Goal: Information Seeking & Learning: Learn about a topic

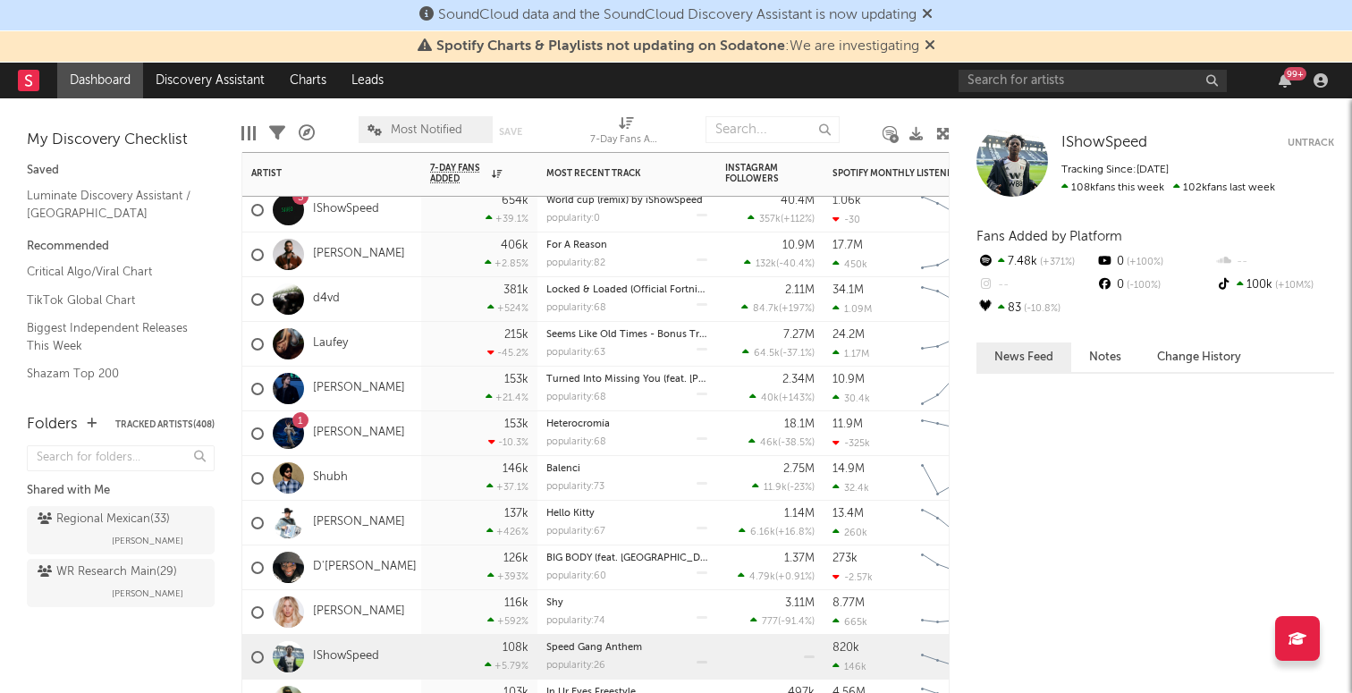
click at [396, 650] on div "IShowSpeed" at bounding box center [331, 657] width 179 height 45
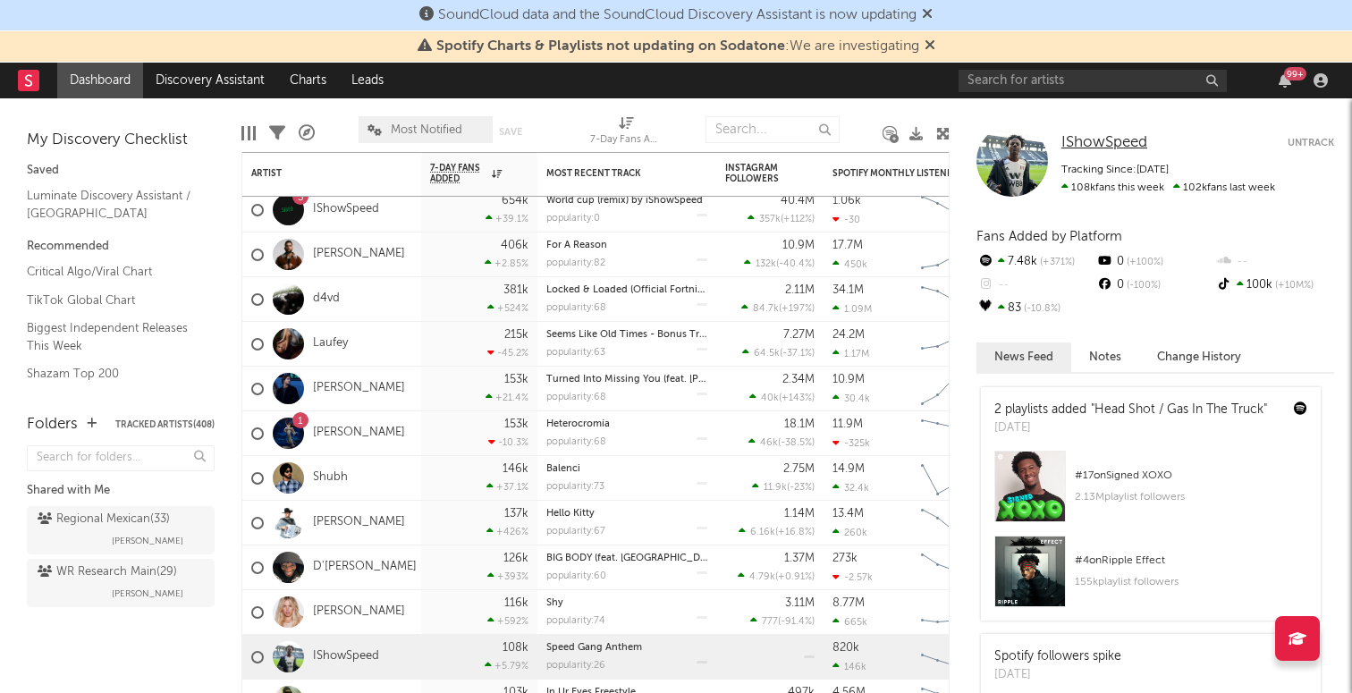
click at [1098, 150] on link "IShowSpeed" at bounding box center [1105, 143] width 86 height 18
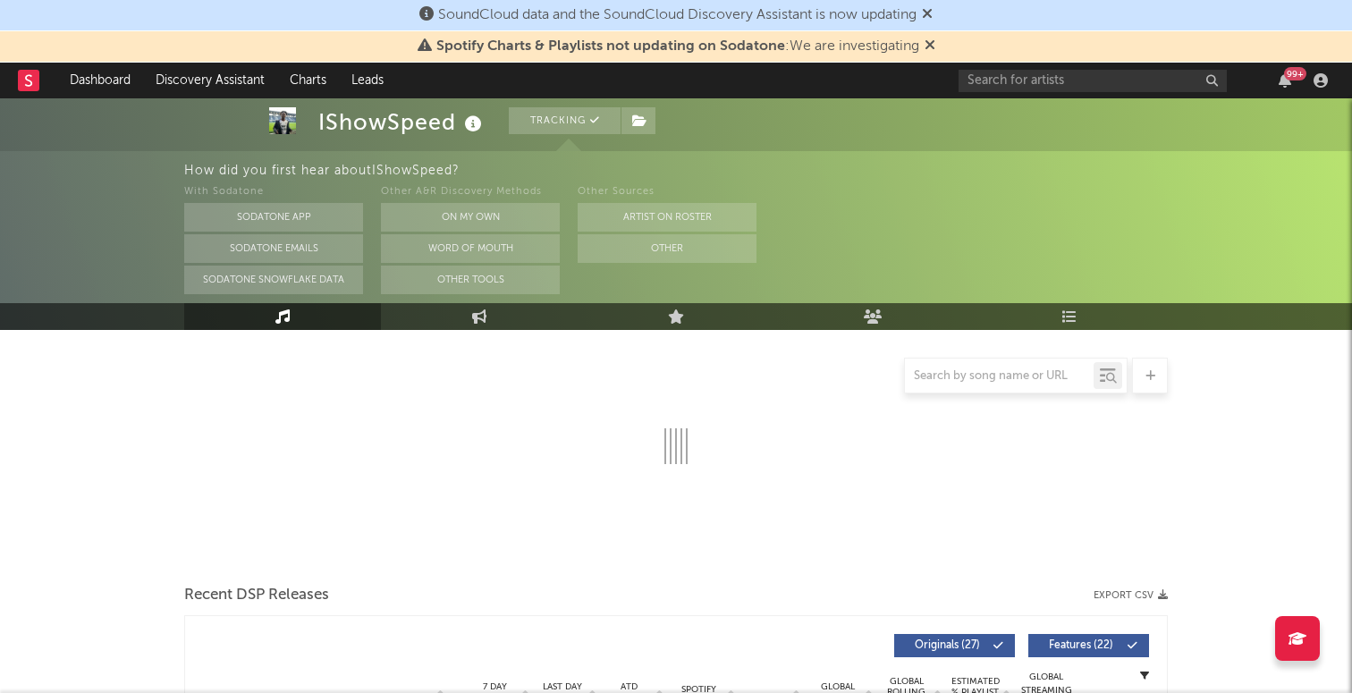
select select "6m"
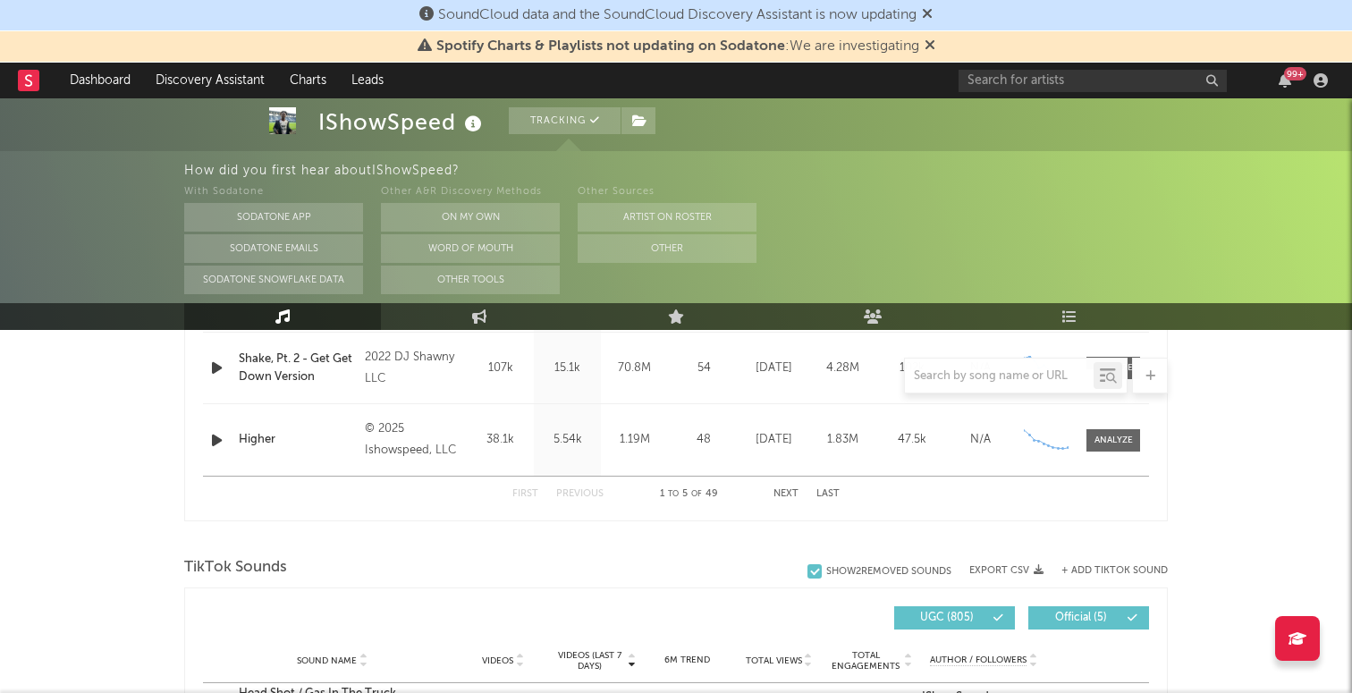
scroll to position [1174, 0]
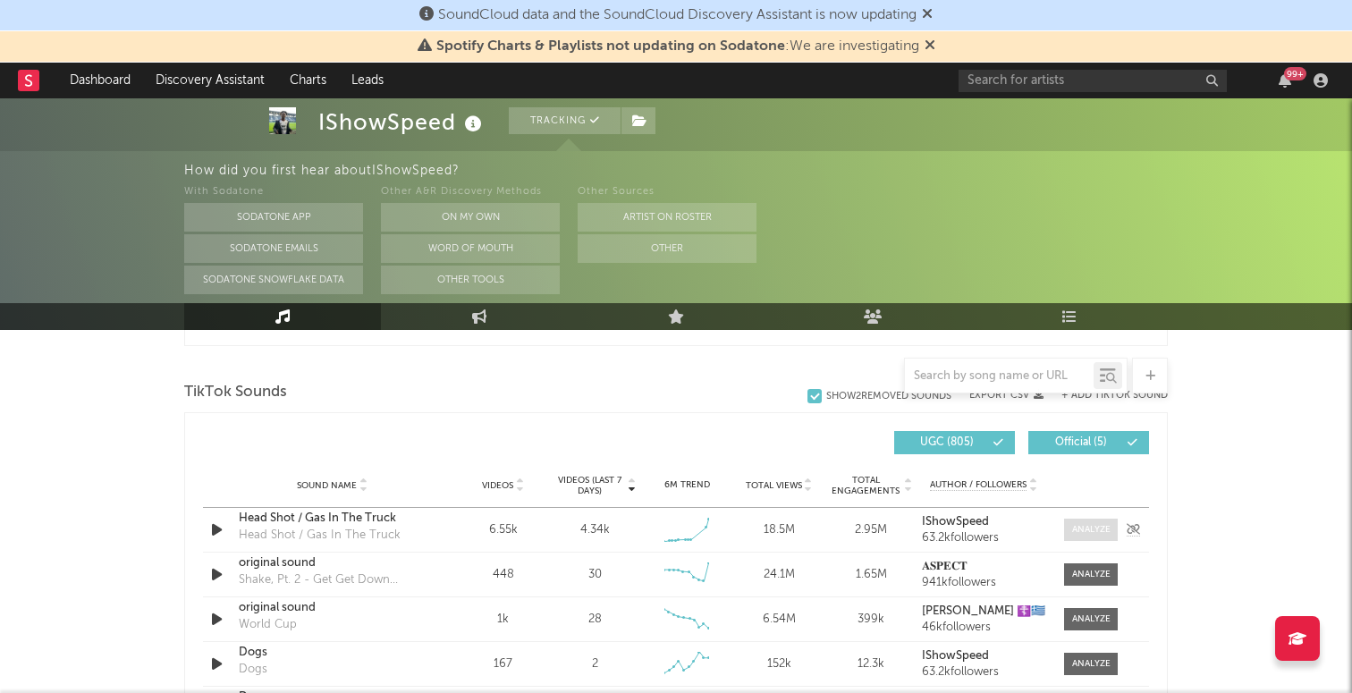
click at [1080, 531] on div at bounding box center [1091, 529] width 38 height 13
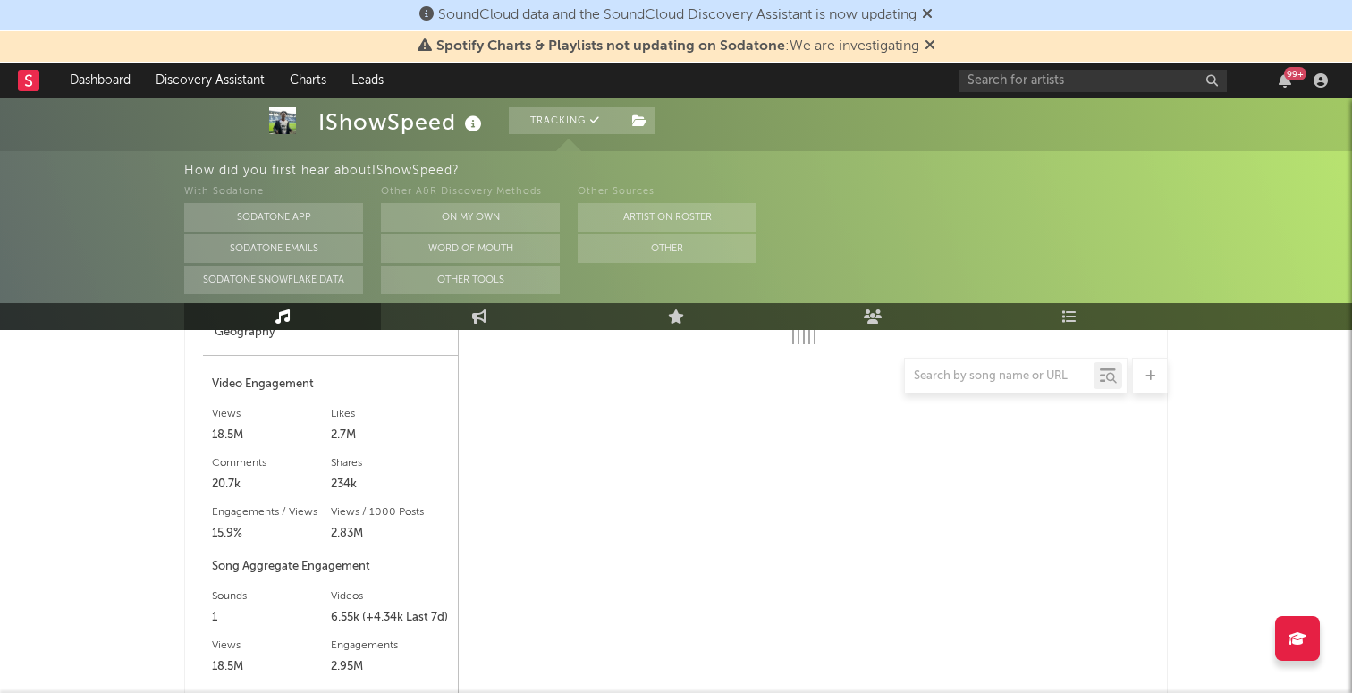
select select "1w"
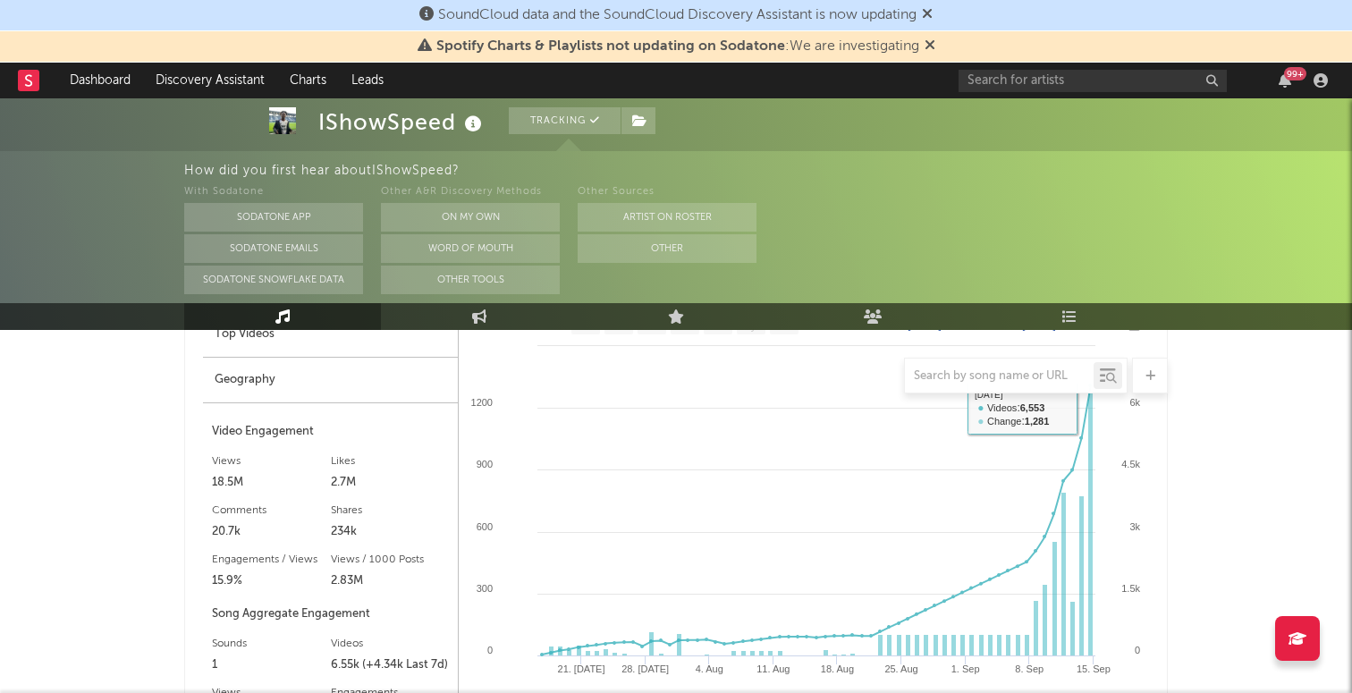
scroll to position [1418, 0]
